Goal: Task Accomplishment & Management: Use online tool/utility

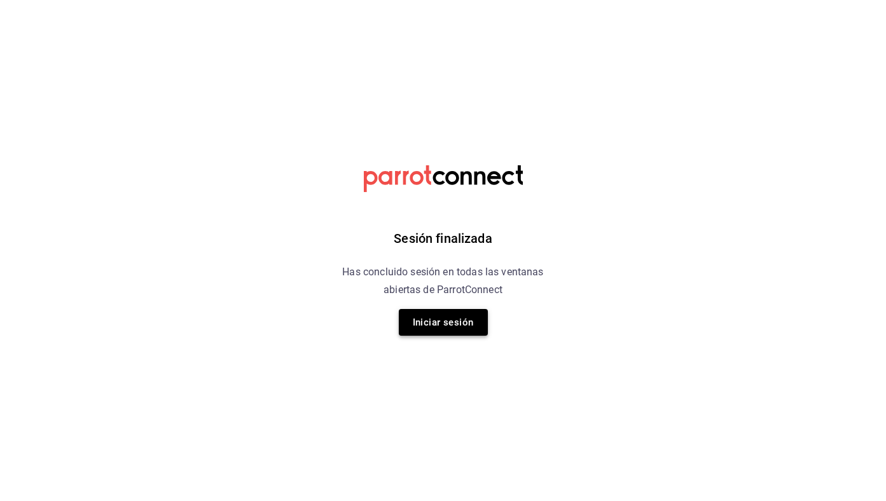
click at [450, 315] on button "Iniciar sesión" at bounding box center [443, 322] width 89 height 27
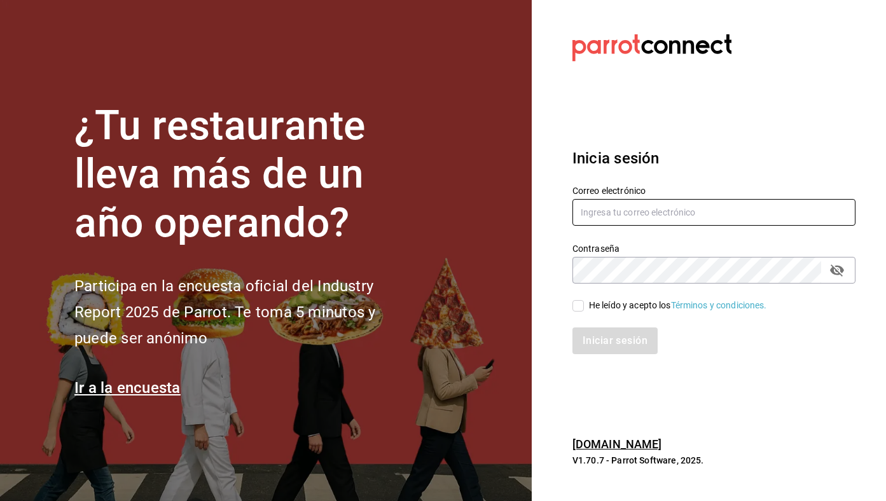
click at [689, 210] on input "text" at bounding box center [714, 212] width 283 height 27
type input "[EMAIL_ADDRESS][DOMAIN_NAME]"
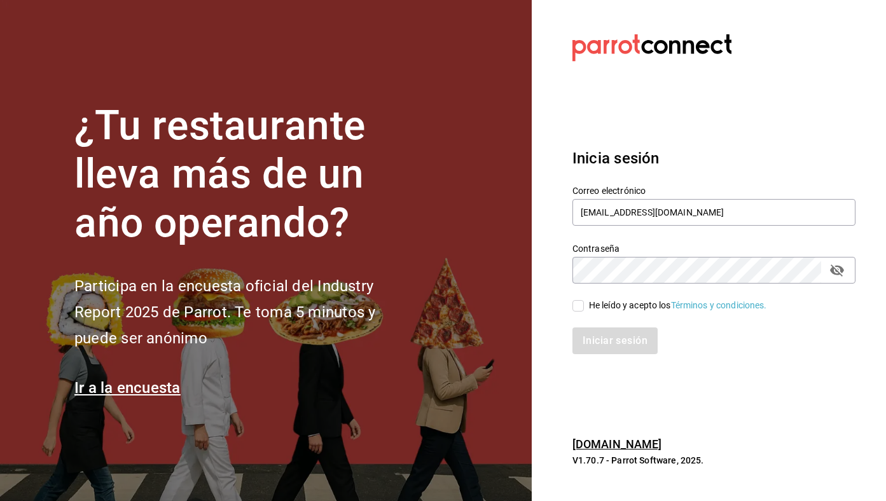
click at [606, 311] on div "He leído y acepto los Términos y condiciones." at bounding box center [678, 305] width 178 height 13
click at [584, 311] on input "He leído y acepto los Términos y condiciones." at bounding box center [578, 305] width 11 height 11
checkbox input "true"
click at [615, 337] on button "Iniciar sesión" at bounding box center [616, 341] width 87 height 27
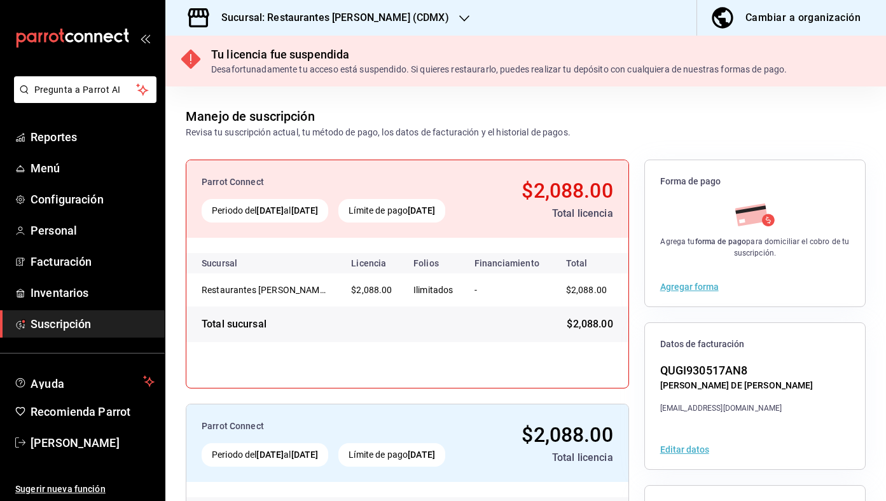
click at [364, 18] on h3 "Sucursal: Restaurantes [PERSON_NAME] (CDMX)" at bounding box center [330, 17] width 238 height 15
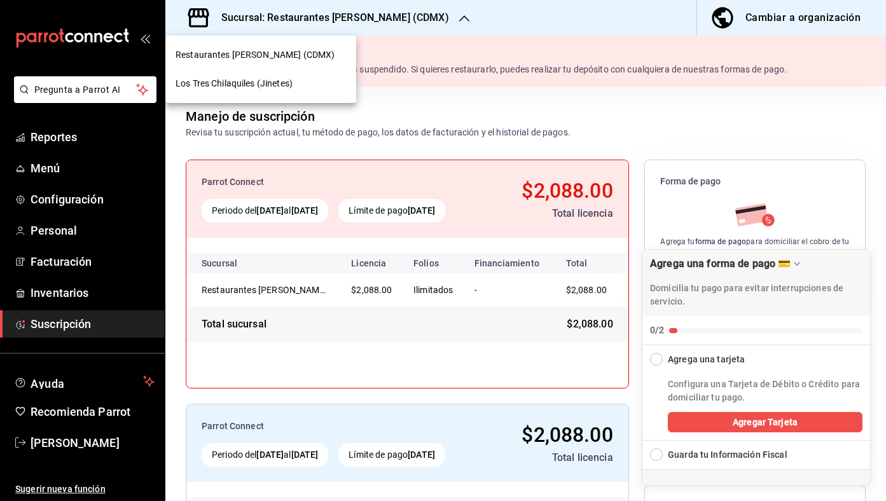
click at [307, 75] on div "Los Tres Chilaquiles (Jinetes)" at bounding box center [260, 83] width 191 height 29
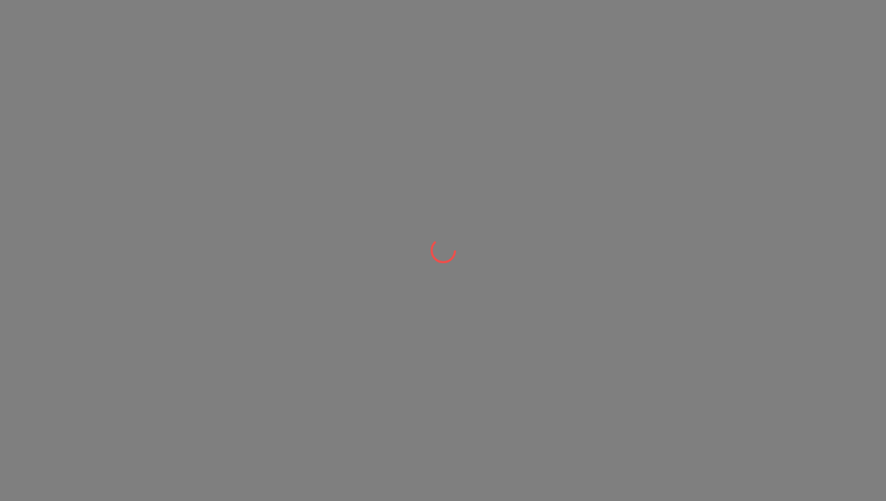
click at [286, 79] on div at bounding box center [443, 250] width 886 height 501
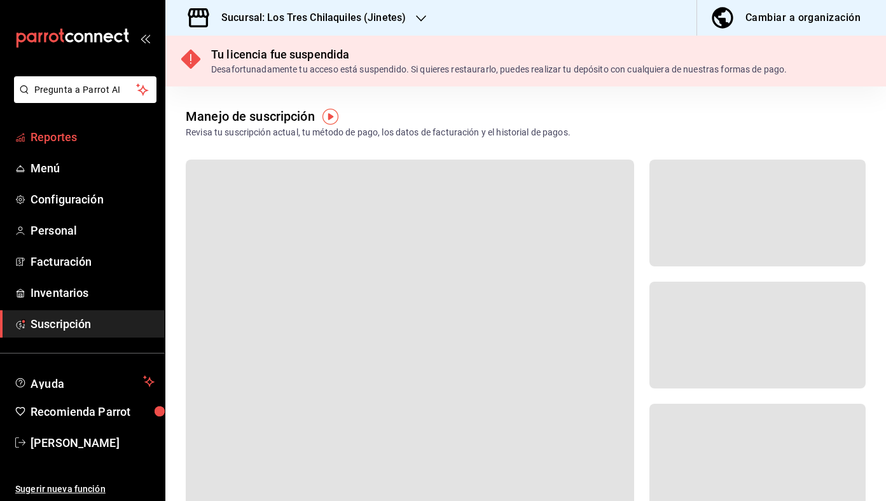
click at [65, 132] on span "Reportes" at bounding box center [93, 137] width 124 height 17
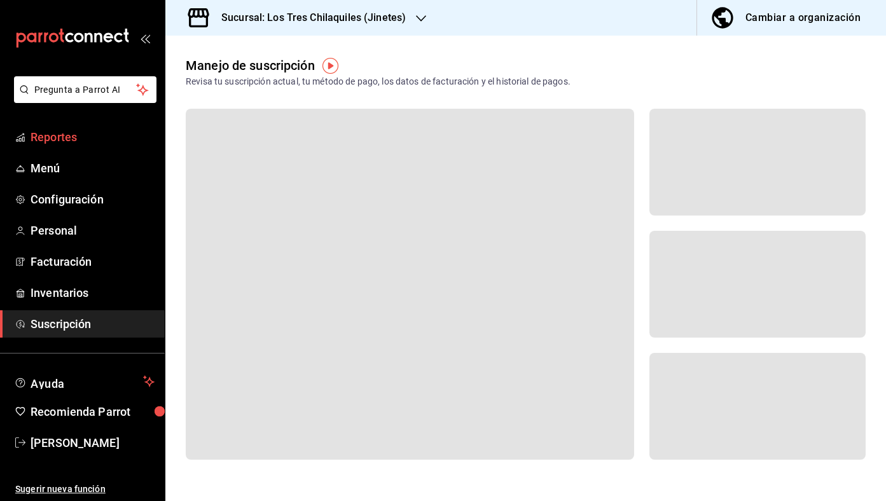
click at [98, 146] on link "Reportes" at bounding box center [82, 136] width 165 height 27
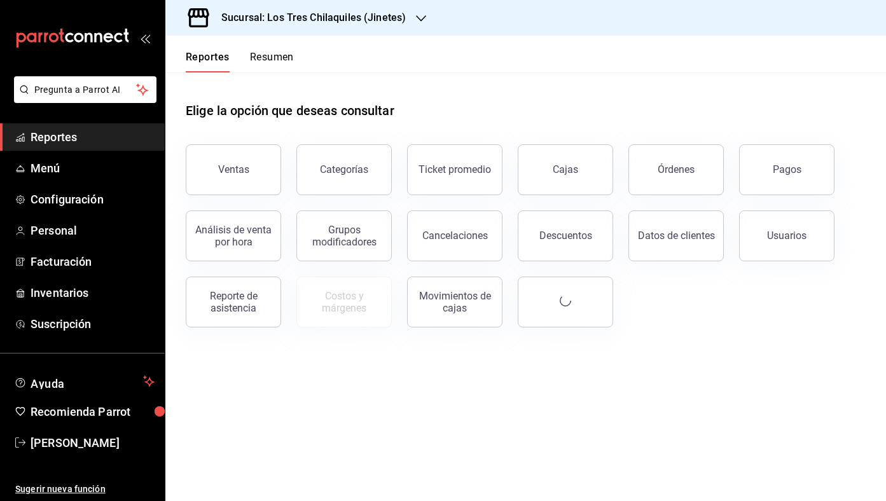
click at [266, 59] on button "Resumen" at bounding box center [272, 62] width 44 height 22
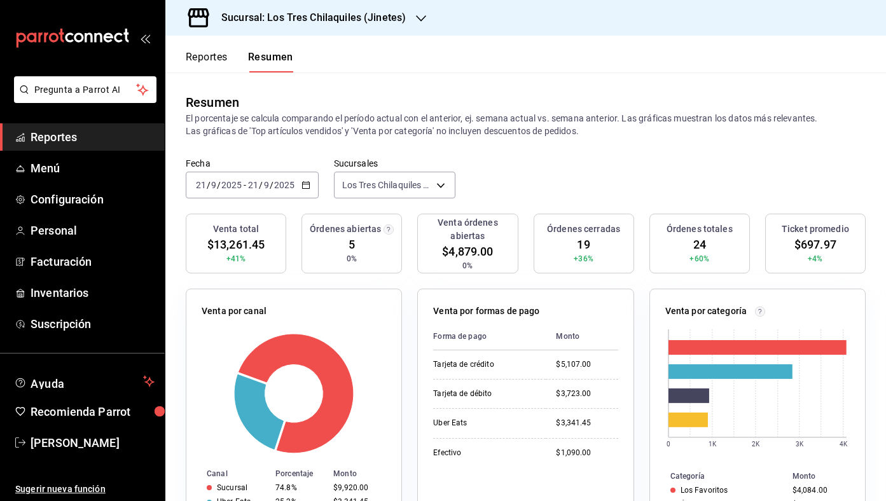
click at [202, 56] on button "Reportes" at bounding box center [207, 62] width 42 height 22
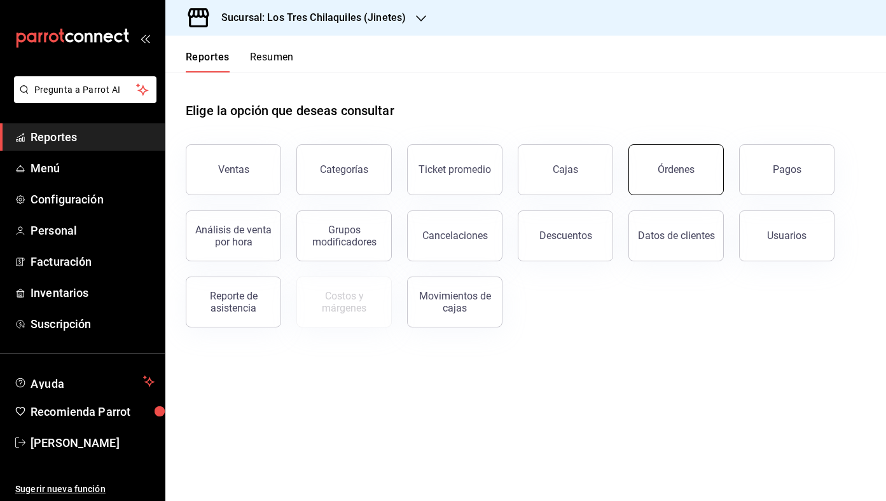
click at [688, 171] on div "Órdenes" at bounding box center [676, 170] width 37 height 12
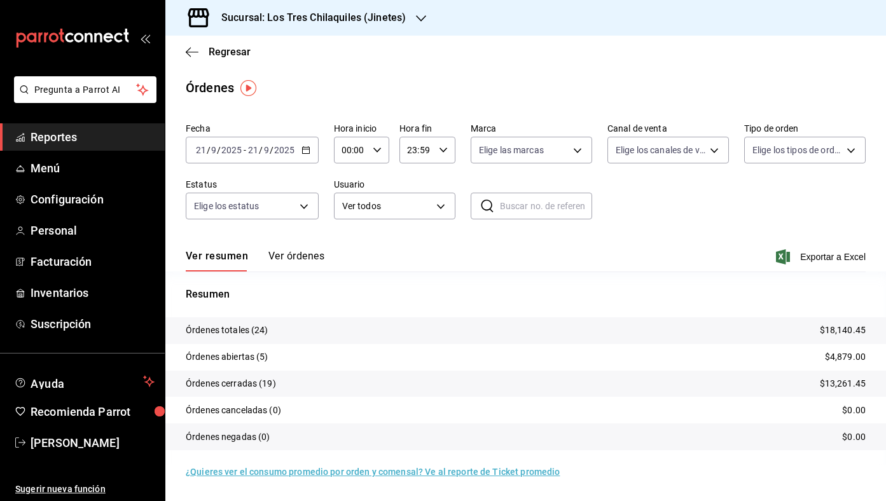
click at [307, 262] on button "Ver órdenes" at bounding box center [297, 261] width 56 height 22
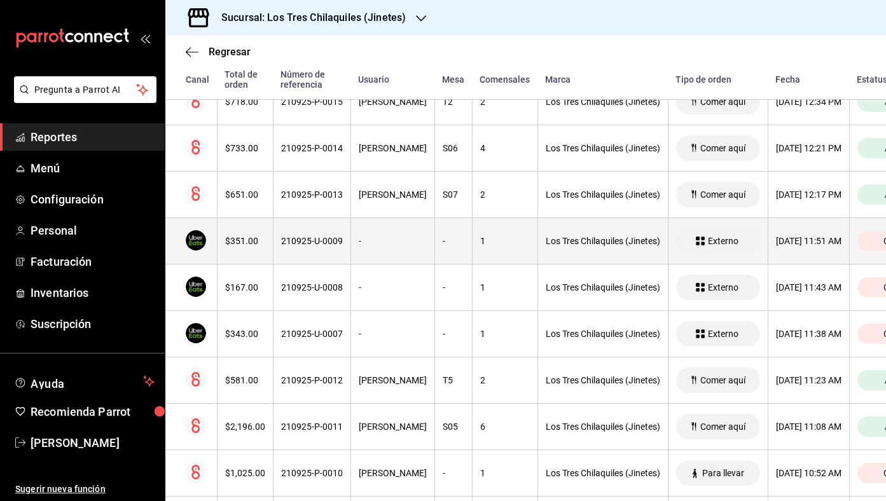
scroll to position [258, 0]
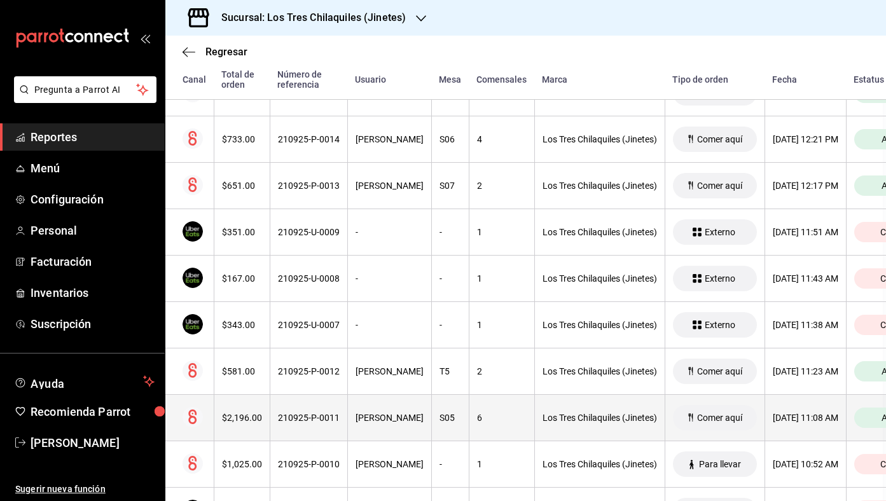
scroll to position [263, 3]
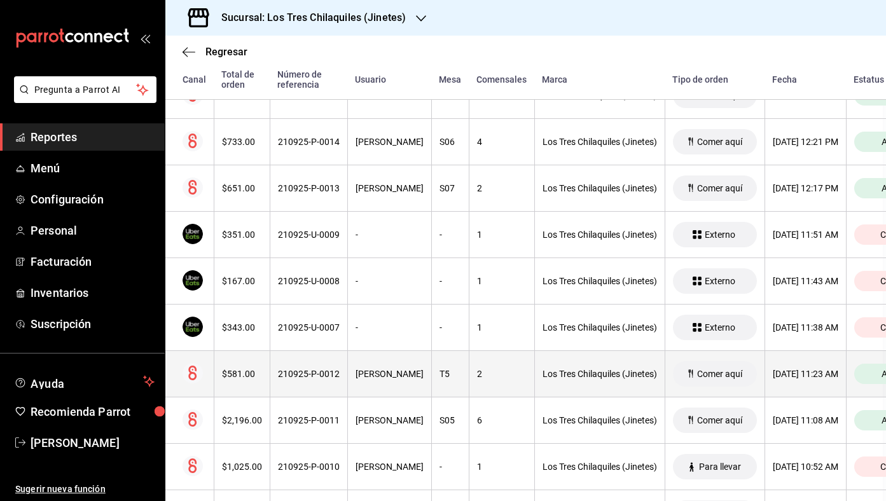
click at [534, 377] on th "Los Tres Chilaquiles (Jinetes)" at bounding box center [599, 374] width 130 height 46
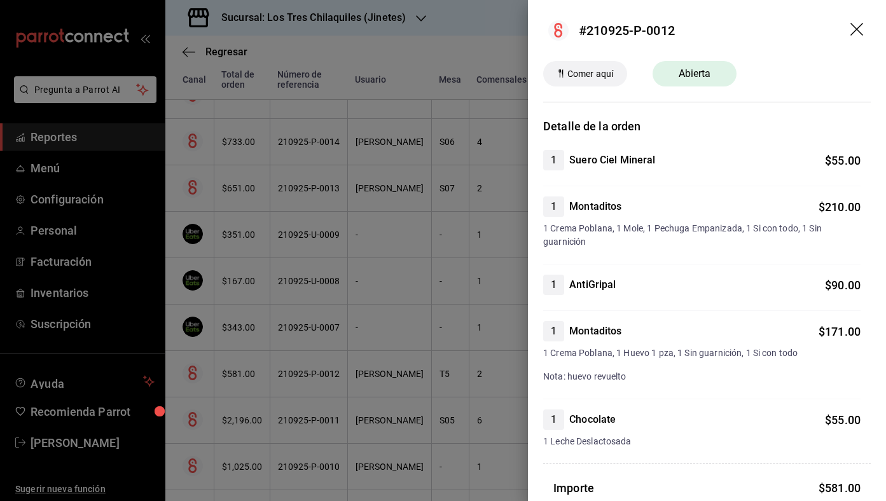
click at [473, 295] on div at bounding box center [443, 250] width 886 height 501
